Goal: Task Accomplishment & Management: Complete application form

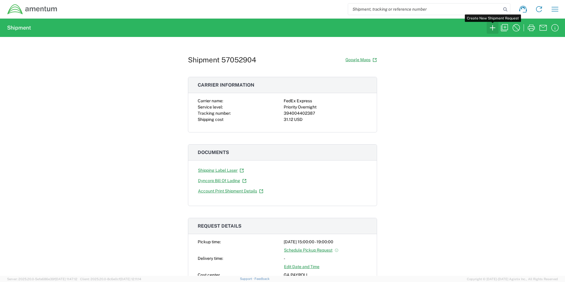
click at [494, 27] on icon "button" at bounding box center [492, 27] width 9 height 9
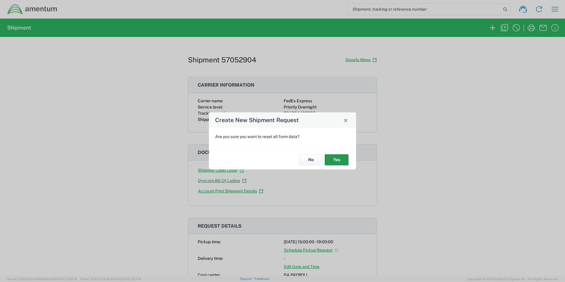
click at [332, 161] on button "Yes" at bounding box center [337, 159] width 24 height 11
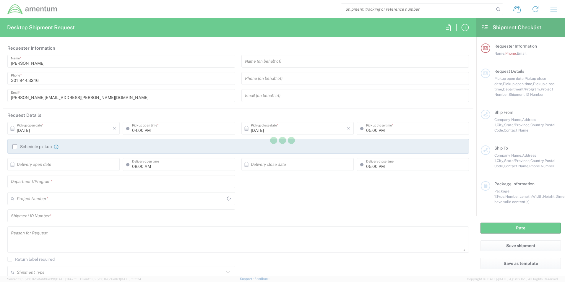
type input "ADMN.100041.00000"
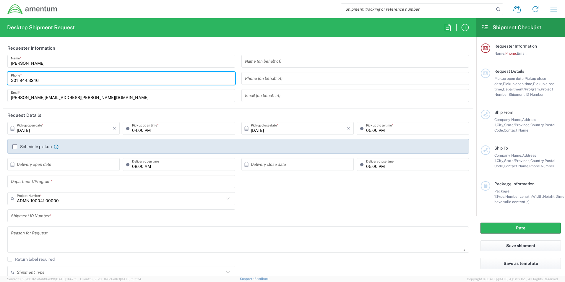
click at [26, 80] on input "301-944.3246" at bounding box center [121, 78] width 221 height 10
type input "[PHONE_NUMBER]"
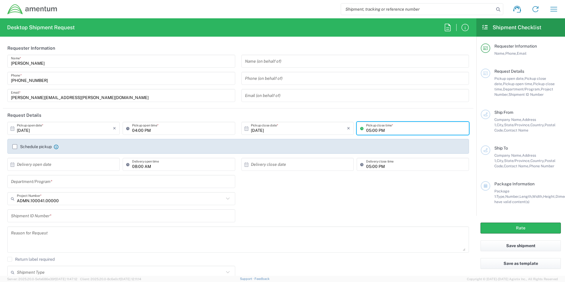
click at [389, 131] on input "05:00 PM" at bounding box center [415, 128] width 99 height 10
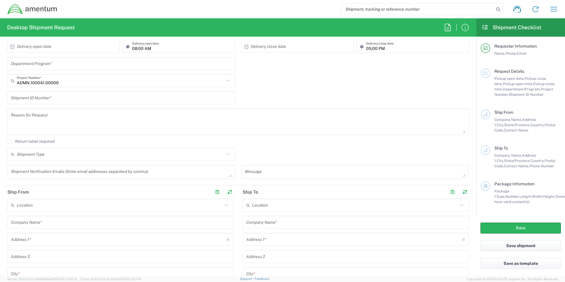
scroll to position [118, 0]
type input "07:00 PM"
click at [94, 66] on input "text" at bounding box center [121, 63] width 221 height 10
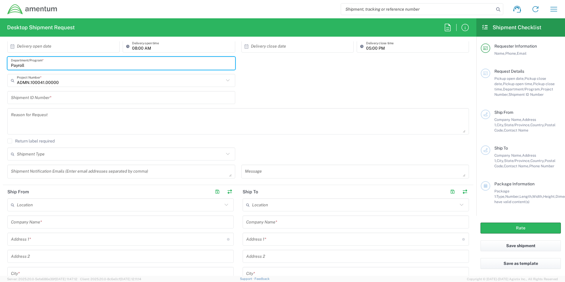
type input "Payroll"
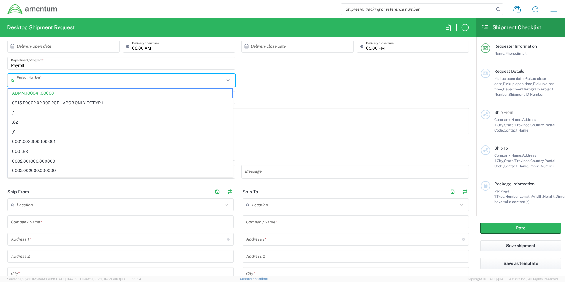
type input "ADMN.100041.00000"
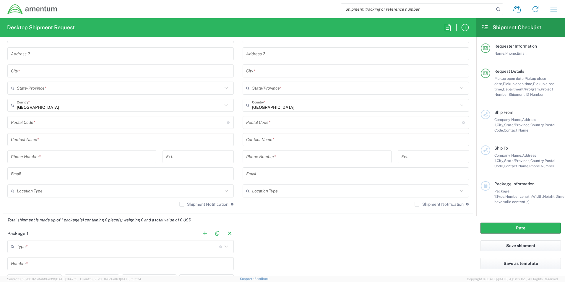
scroll to position [325, 0]
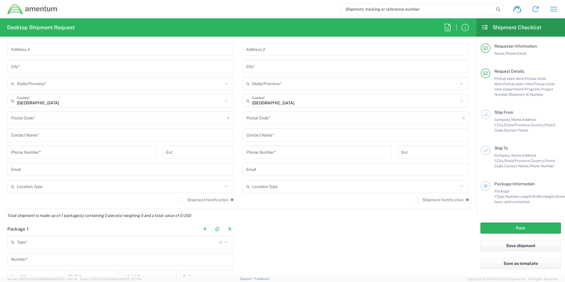
type input "Garnishments"
click at [273, 135] on input "text" at bounding box center [355, 135] width 219 height 10
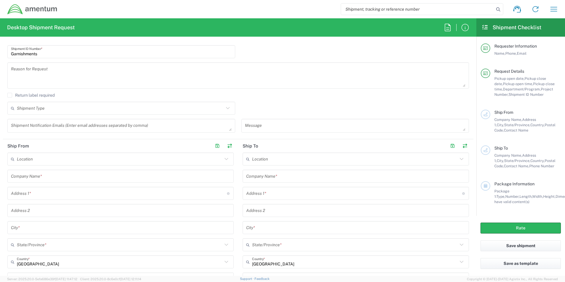
scroll to position [148, 0]
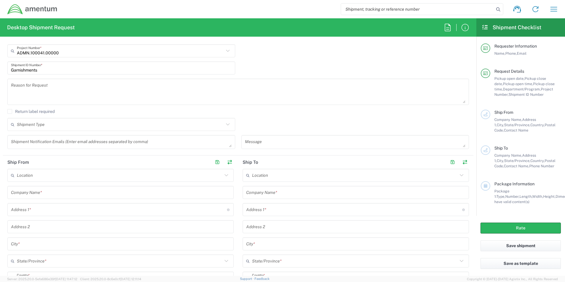
type input "[PERSON_NAME]"
click at [262, 194] on input "text" at bounding box center [355, 192] width 219 height 10
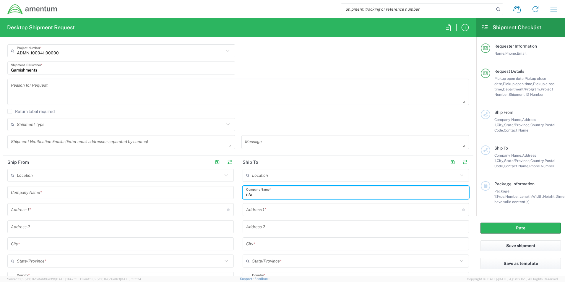
type input "n/a"
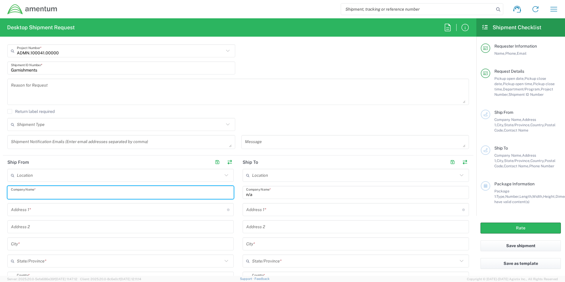
click at [35, 195] on input "text" at bounding box center [120, 192] width 219 height 10
type input "Amentum"
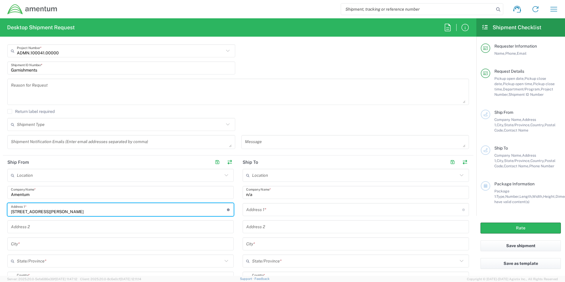
type input "[STREET_ADDRESS][PERSON_NAME]"
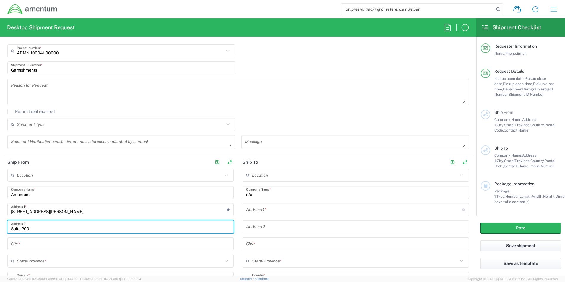
type input "Suite 200"
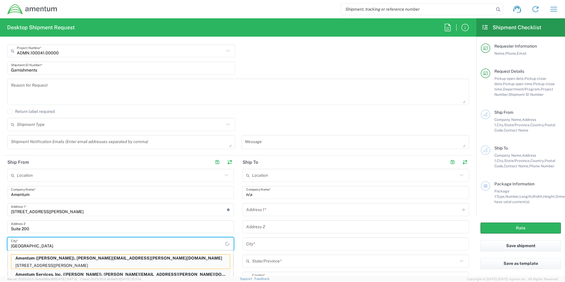
type input "[GEOGRAPHIC_DATA]"
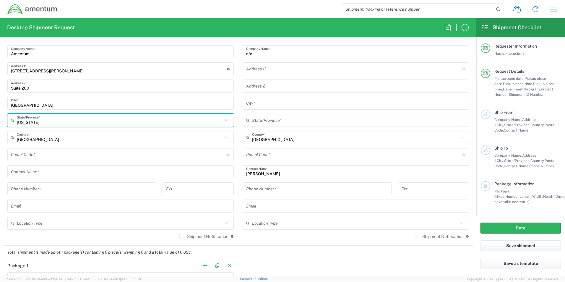
scroll to position [296, 0]
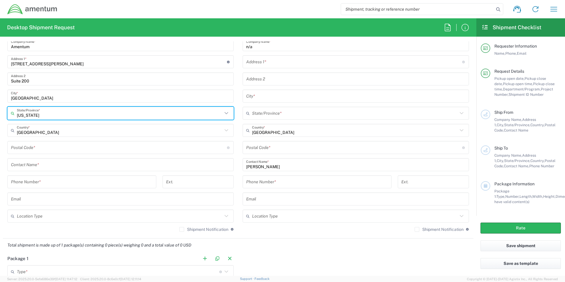
type input "[US_STATE]"
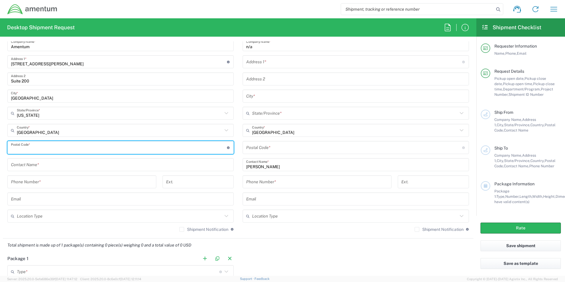
click at [47, 150] on input "undefined" at bounding box center [119, 147] width 216 height 10
type input "208076"
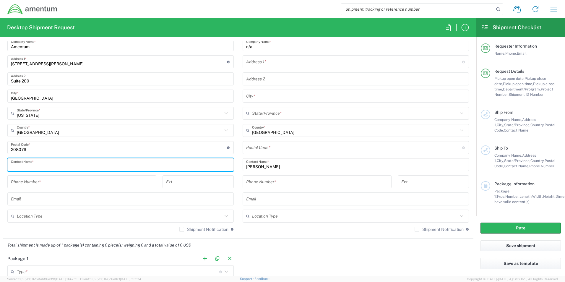
click at [41, 165] on input "text" at bounding box center [120, 165] width 219 height 10
type input "[PERSON_NAME]"
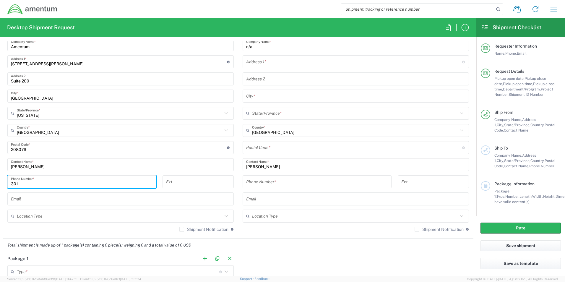
type input "3019443246"
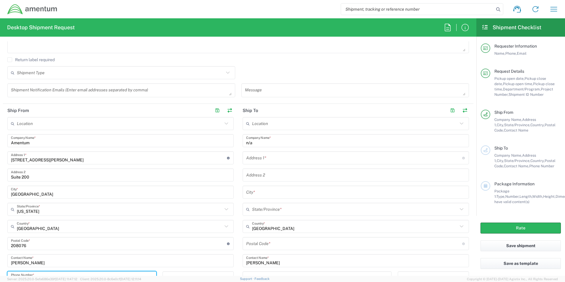
scroll to position [177, 0]
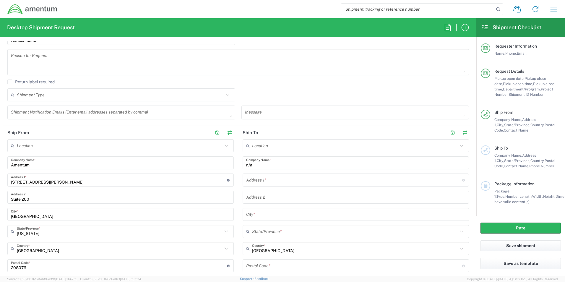
click at [258, 183] on input "text" at bounding box center [354, 180] width 216 height 10
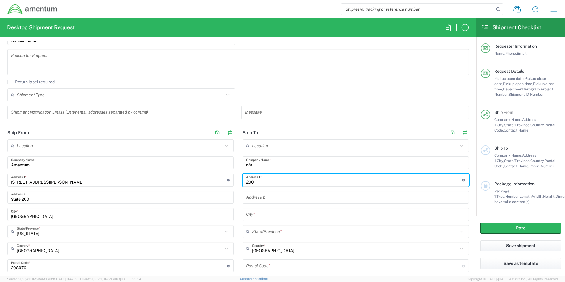
type input "[STREET_ADDRESS]"
type input "Bellmawr"
type input "[US_STATE]"
type input "08031"
type input "8567182559"
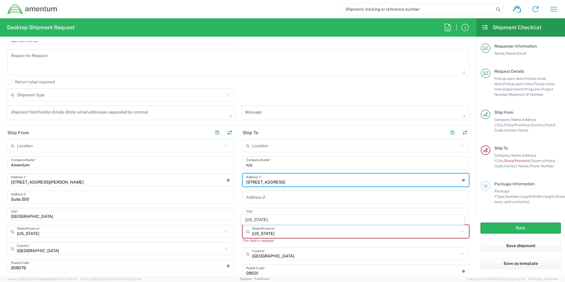
click at [261, 232] on input "[US_STATE]" at bounding box center [355, 231] width 206 height 10
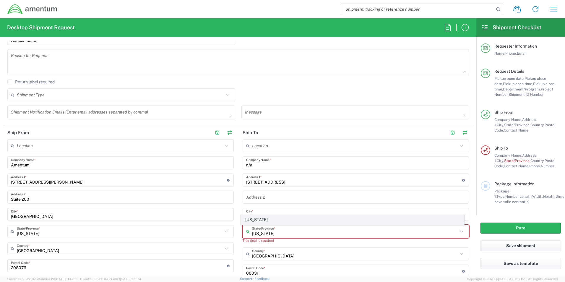
click at [261, 219] on span "[US_STATE]" at bounding box center [352, 219] width 223 height 9
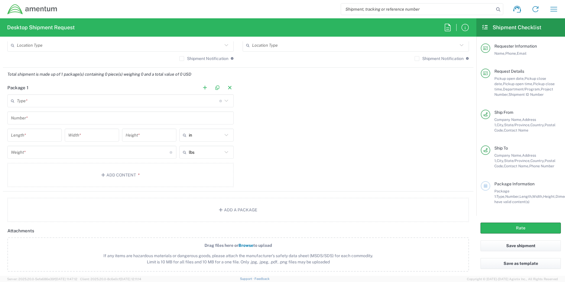
scroll to position [473, 0]
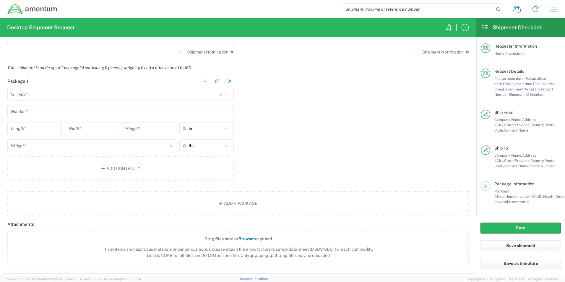
click at [223, 95] on icon at bounding box center [227, 94] width 8 height 8
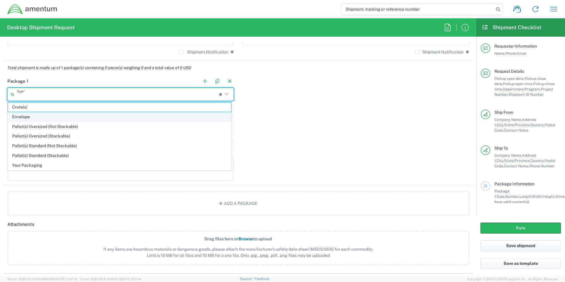
click at [53, 116] on span "Envelope" at bounding box center [119, 116] width 223 height 9
type input "Envelope"
type input "1"
type input "9.5"
type input "12.5"
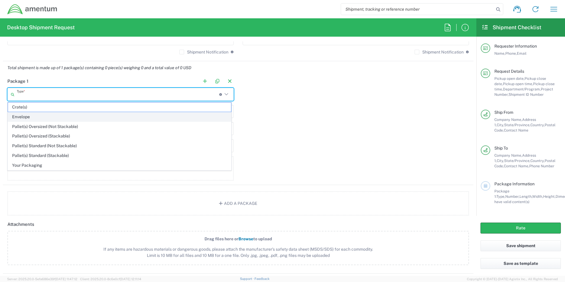
type input "0.25"
type input "1"
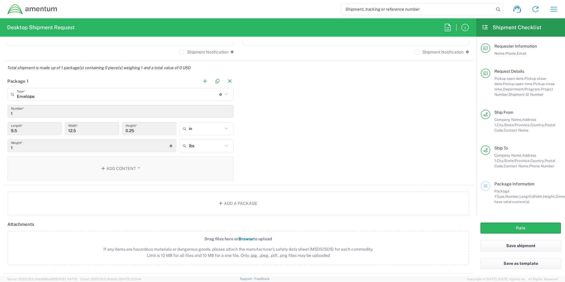
click at [145, 165] on button "Add Content *" at bounding box center [120, 168] width 226 height 24
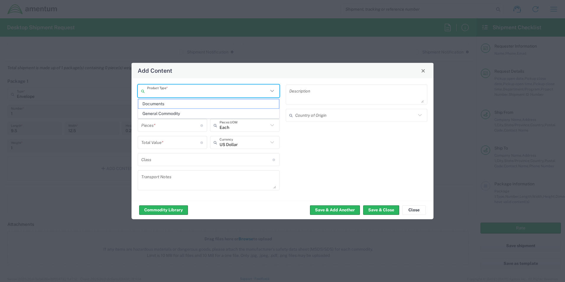
click at [267, 90] on input "text" at bounding box center [207, 91] width 121 height 10
click at [184, 104] on span "Documents" at bounding box center [208, 103] width 141 height 9
type input "Documents"
type input "1"
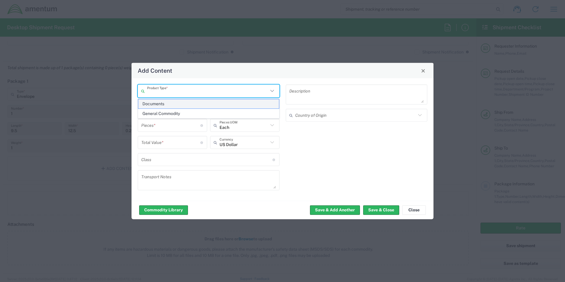
type input "1"
type textarea "Documents"
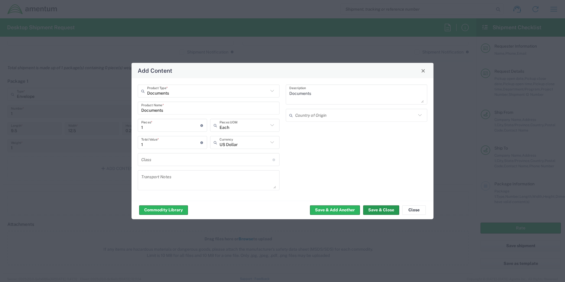
click at [380, 211] on button "Save & Close" at bounding box center [381, 209] width 36 height 9
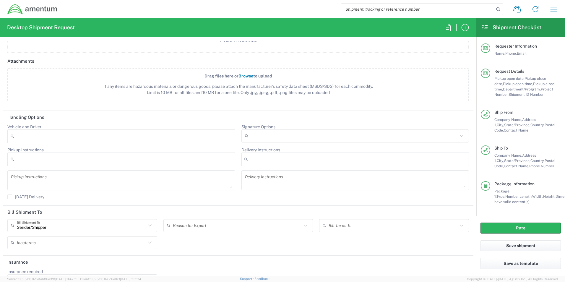
scroll to position [689, 0]
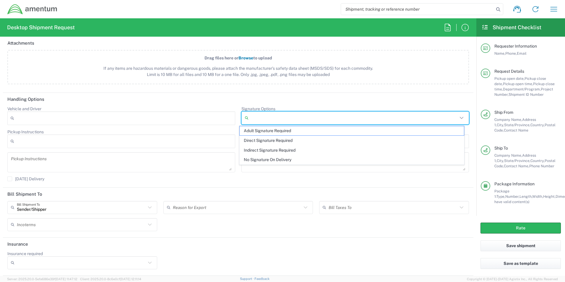
click at [296, 114] on input "Signature Options" at bounding box center [354, 117] width 207 height 9
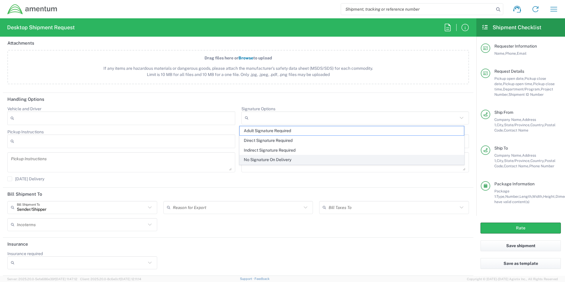
click at [261, 160] on span "No Signature On Delivery" at bounding box center [352, 159] width 224 height 9
type input "No Signature On Delivery"
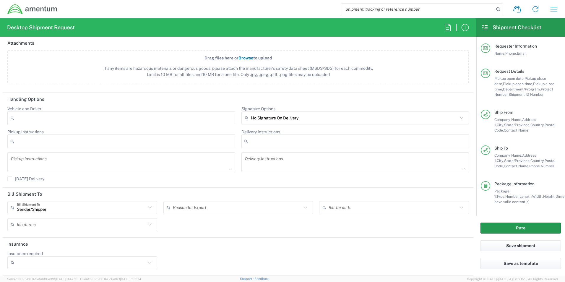
click at [535, 228] on button "Rate" at bounding box center [521, 228] width 80 height 11
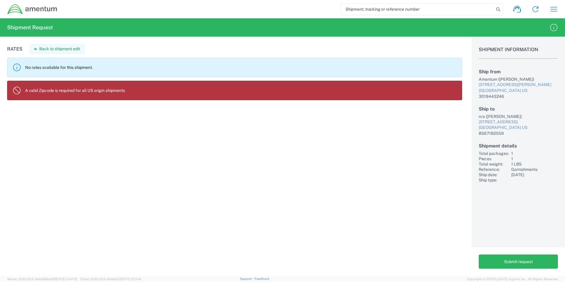
click at [62, 48] on button "Back to shipment edit" at bounding box center [57, 49] width 55 height 10
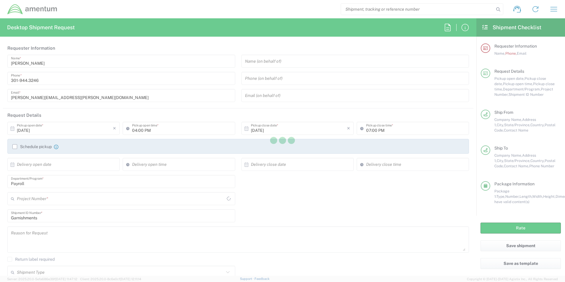
type input "[US_STATE]"
type input "Envelope"
type input "ADMN.100041.00000"
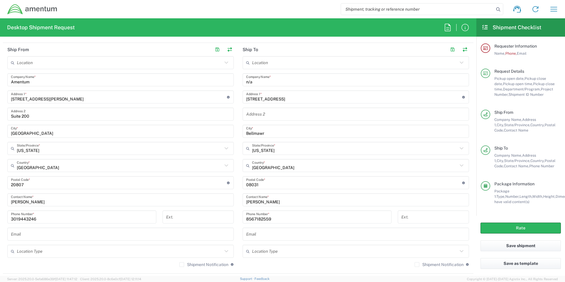
scroll to position [266, 0]
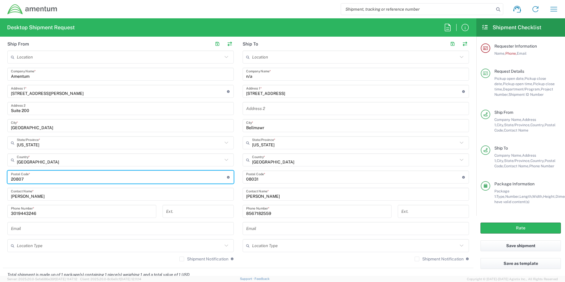
click at [31, 176] on input "undefined" at bounding box center [119, 177] width 216 height 10
type input "2"
type input "20876"
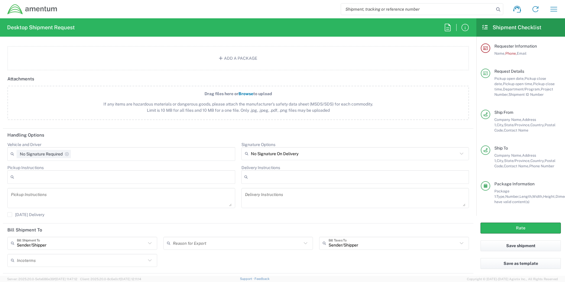
scroll to position [689, 0]
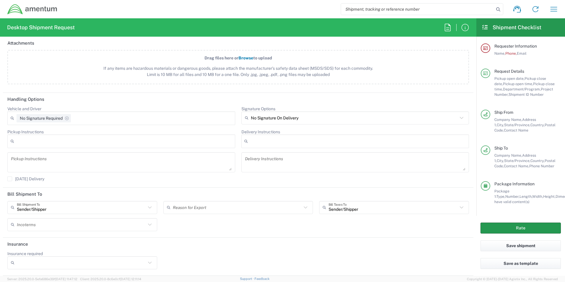
click at [500, 228] on button "Rate" at bounding box center [521, 228] width 80 height 11
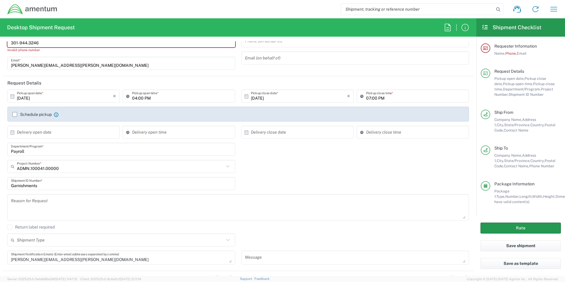
scroll to position [0, 0]
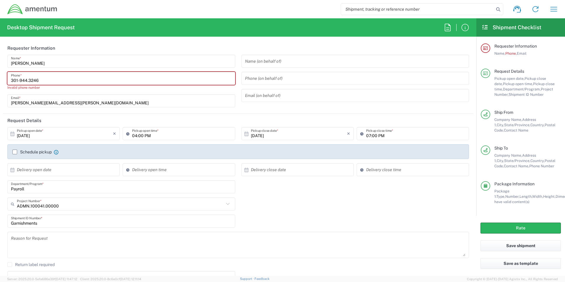
click at [27, 79] on input "301-944.3246" at bounding box center [121, 78] width 221 height 10
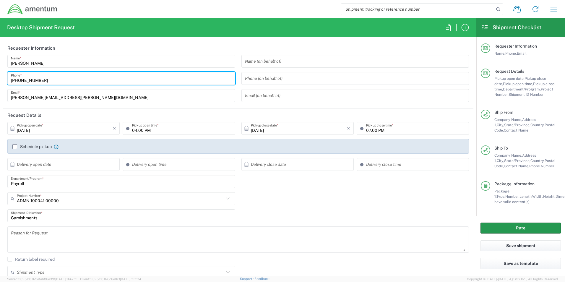
type input "[PHONE_NUMBER]"
click at [514, 226] on button "Rate" at bounding box center [521, 228] width 80 height 11
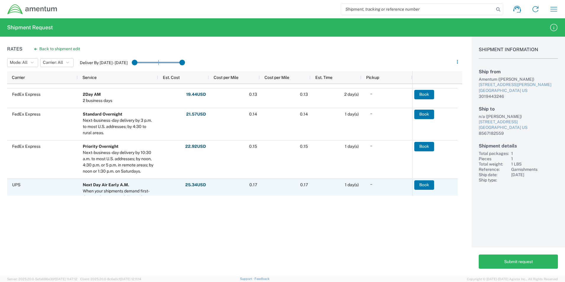
scroll to position [170, 0]
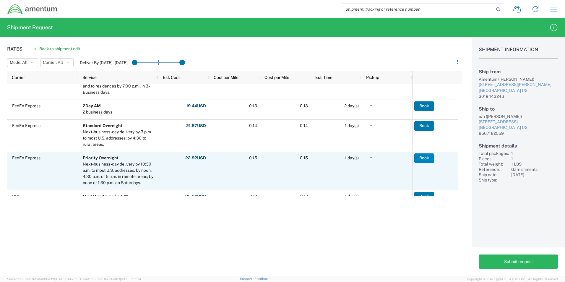
click at [423, 158] on button "Book" at bounding box center [424, 157] width 20 height 9
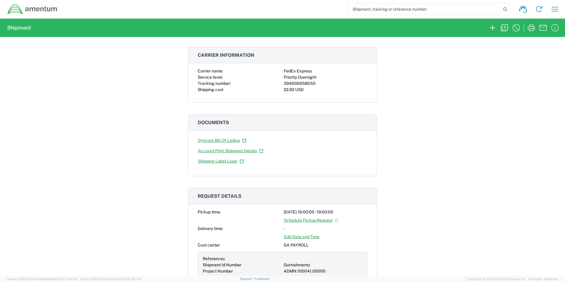
scroll to position [89, 0]
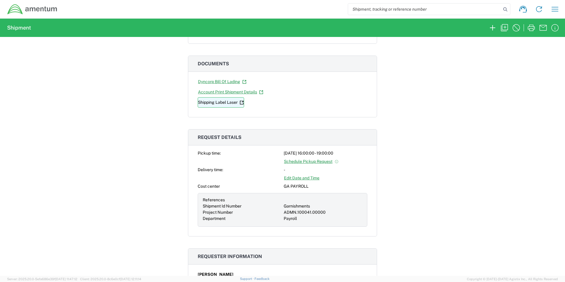
click at [220, 103] on link "Shipping Label Laser" at bounding box center [221, 102] width 46 height 10
click at [490, 27] on icon "button" at bounding box center [492, 27] width 9 height 9
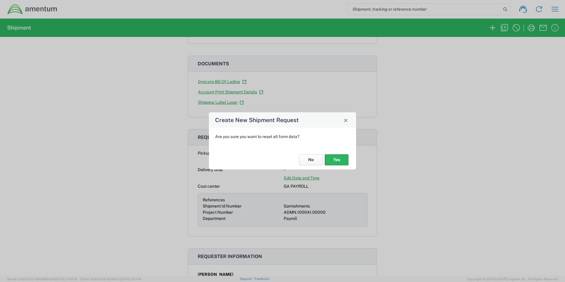
click at [309, 160] on button "No" at bounding box center [311, 159] width 24 height 11
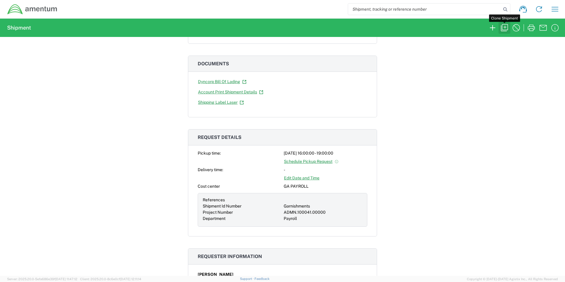
click at [505, 28] on icon "button" at bounding box center [504, 27] width 9 height 9
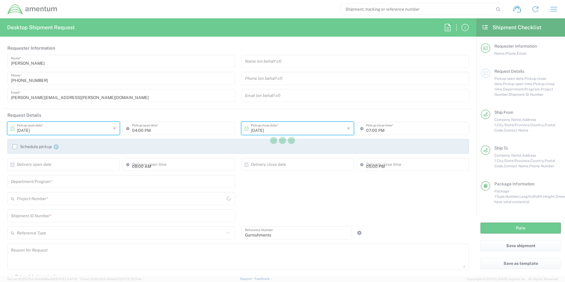
type input "Shipment Id Number"
type input "[US_STATE]"
type input "Envelope"
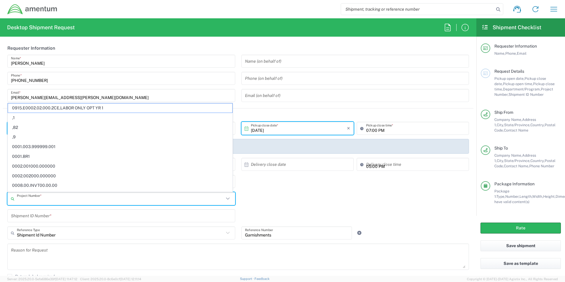
click at [77, 202] on input "text" at bounding box center [120, 199] width 207 height 10
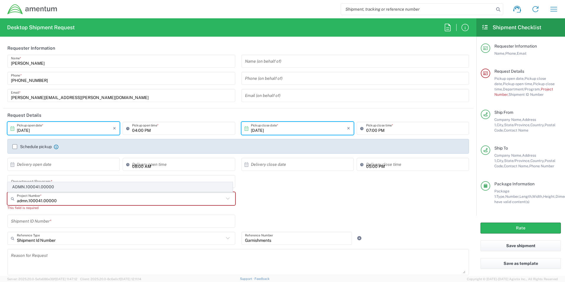
click at [46, 189] on span "ADMN.100041.00000" at bounding box center [120, 186] width 224 height 9
type input "ADMN.100041.00000"
